Goal: Navigation & Orientation: Find specific page/section

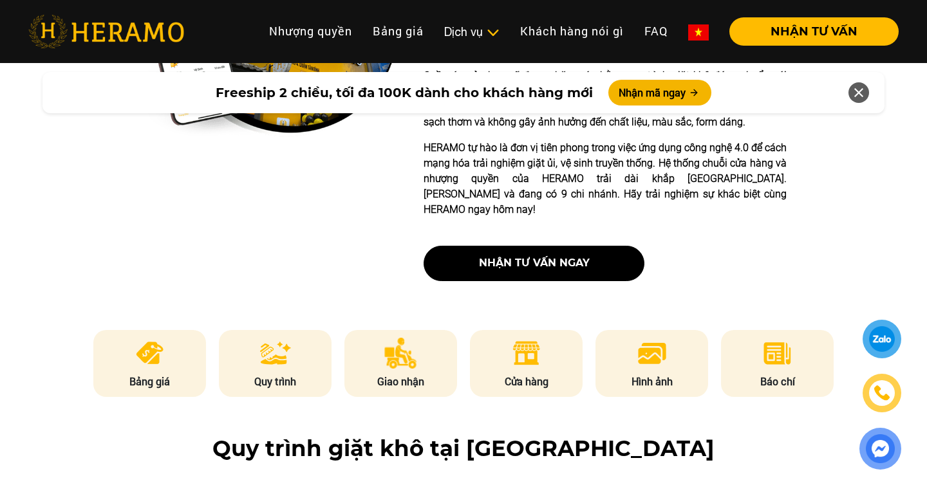
scroll to position [533, 0]
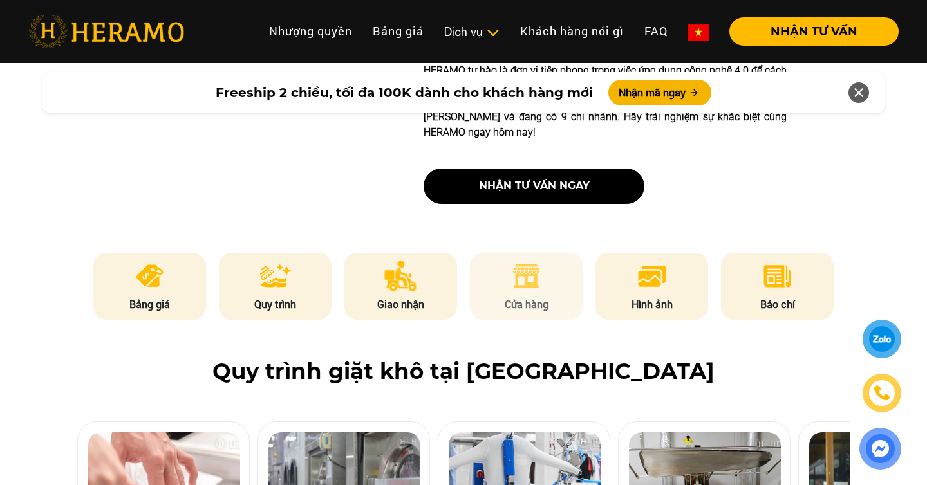
click at [548, 284] on li "Cửa hàng" at bounding box center [526, 286] width 113 height 67
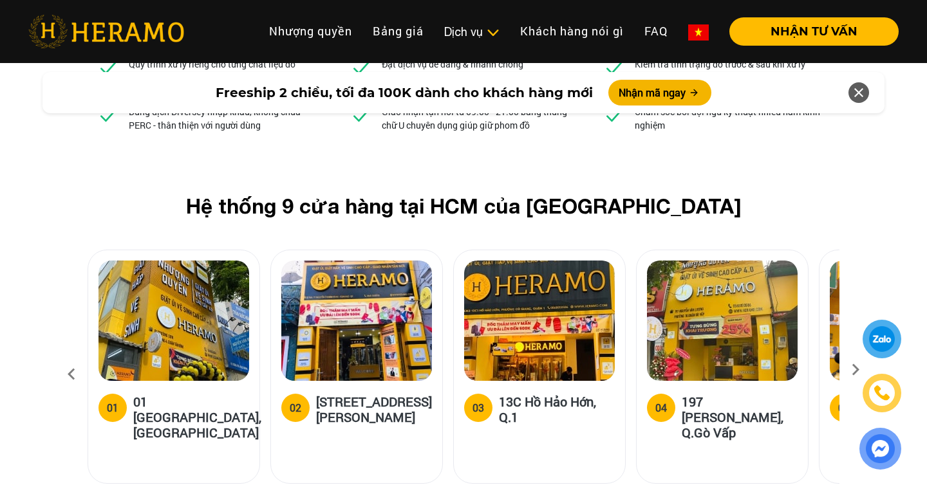
click at [865, 370] on icon at bounding box center [855, 374] width 23 height 8
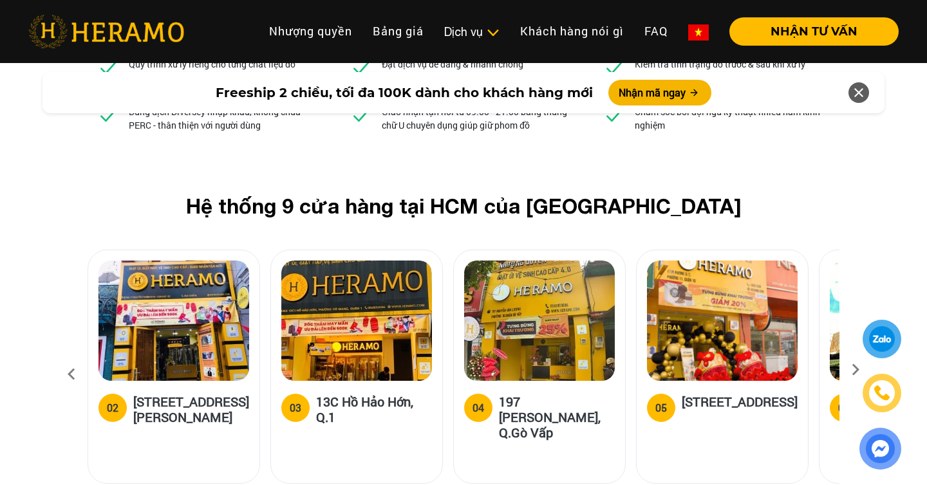
click at [865, 370] on icon at bounding box center [855, 374] width 23 height 8
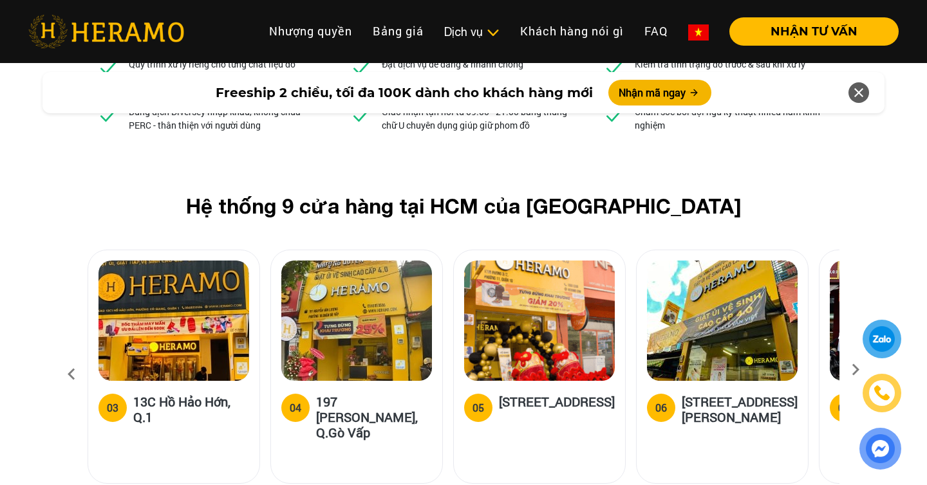
click at [865, 370] on icon at bounding box center [855, 374] width 23 height 8
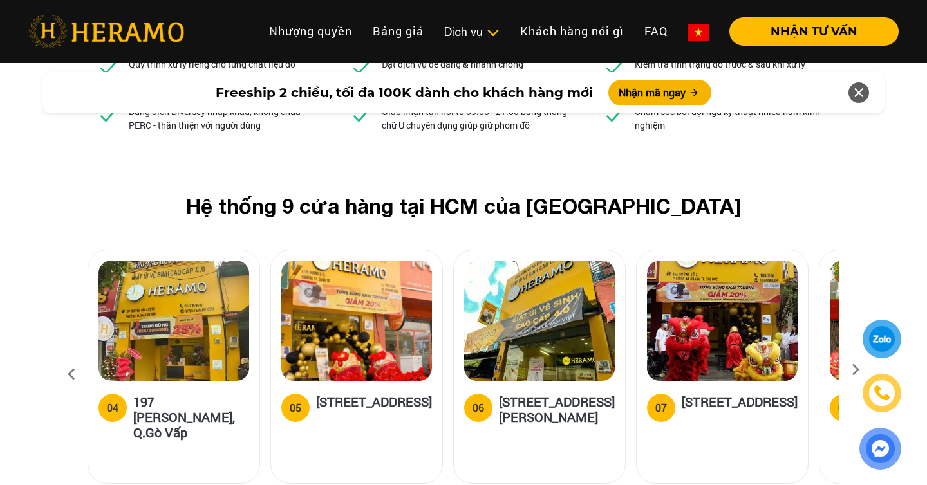
click at [865, 370] on icon at bounding box center [855, 374] width 23 height 8
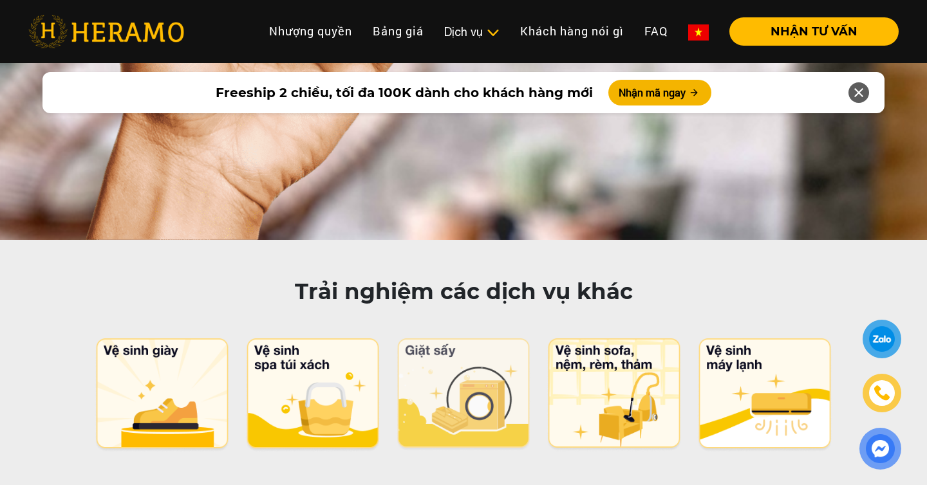
scroll to position [6233, 0]
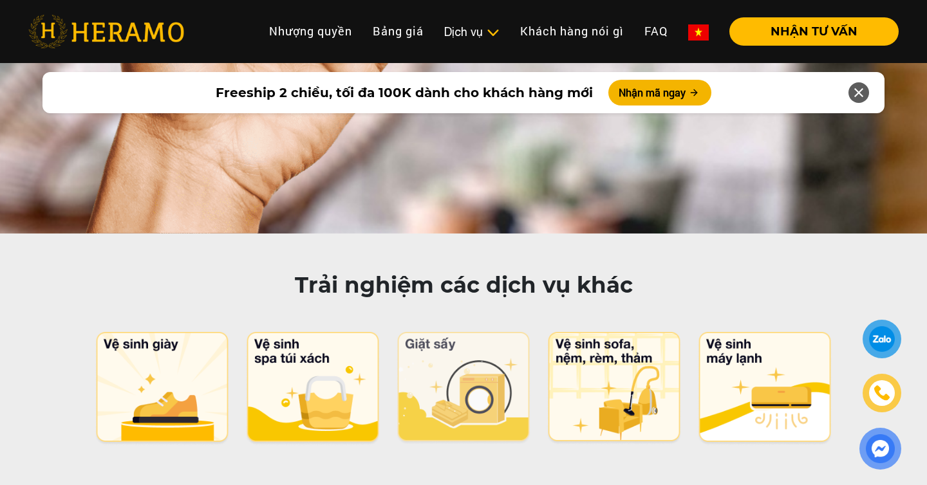
click at [488, 332] on img at bounding box center [464, 388] width 136 height 113
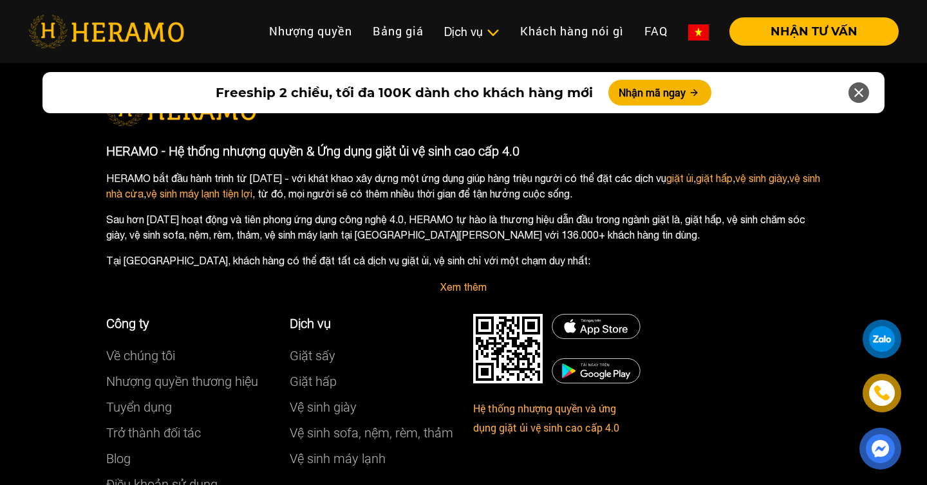
scroll to position [5950, 0]
